Goal: Information Seeking & Learning: Find specific fact

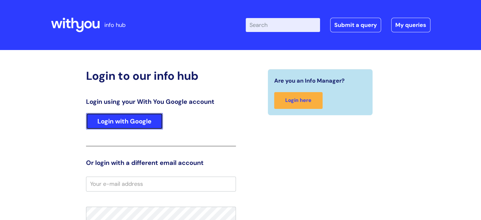
click at [111, 121] on link "Login with Google" at bounding box center [124, 121] width 77 height 16
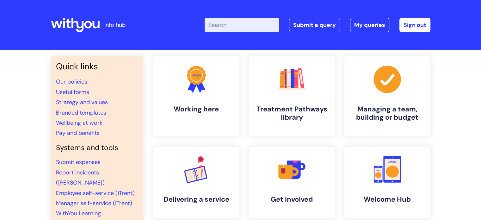
click at [236, 25] on input "Enter your search term here..." at bounding box center [242, 25] width 74 height 14
type input "pay revoiew"
click button "Search" at bounding box center [0, 0] width 0 height 0
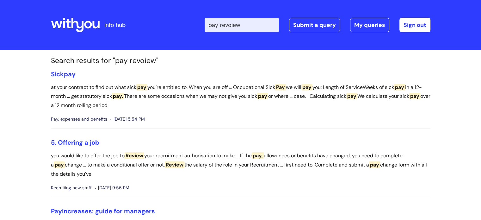
click at [254, 26] on input "pay revoiew" at bounding box center [242, 25] width 74 height 14
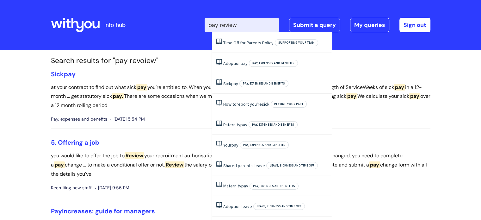
type input "pay review"
click button "Search" at bounding box center [0, 0] width 0 height 0
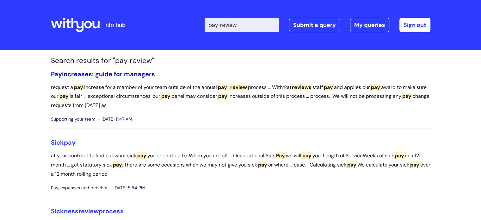
click at [109, 75] on link "Pay increases: guide for managers" at bounding box center [103, 74] width 104 height 8
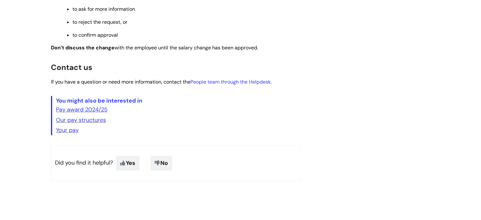
scroll to position [562, 0]
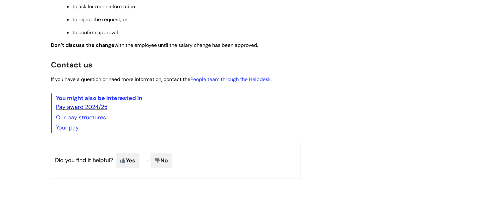
click at [75, 111] on link "Pay award 2024/25" at bounding box center [82, 107] width 52 height 8
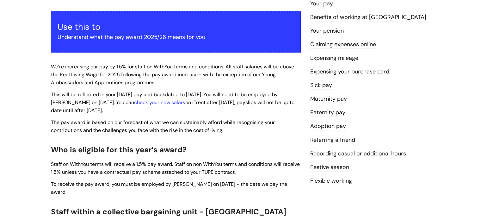
scroll to position [106, 0]
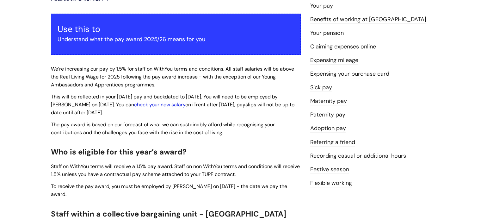
click at [154, 103] on link "check your new salary" at bounding box center [159, 104] width 51 height 7
